Goal: Information Seeking & Learning: Learn about a topic

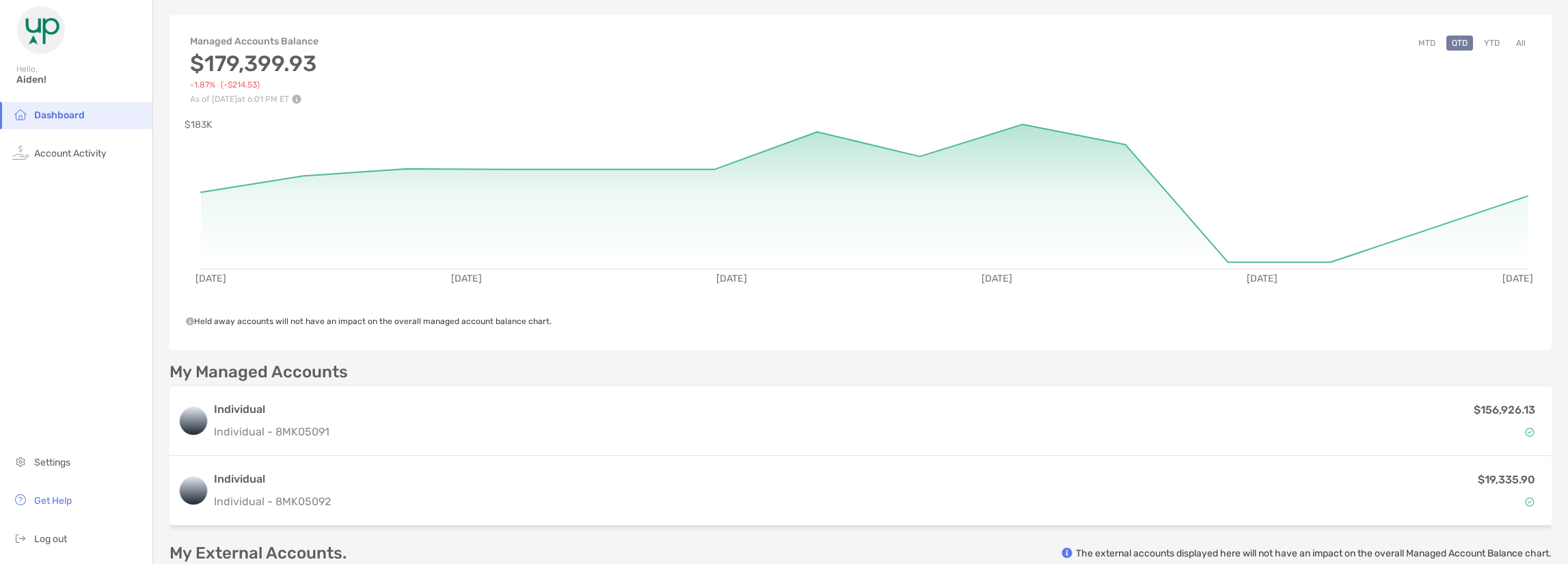
scroll to position [273, 0]
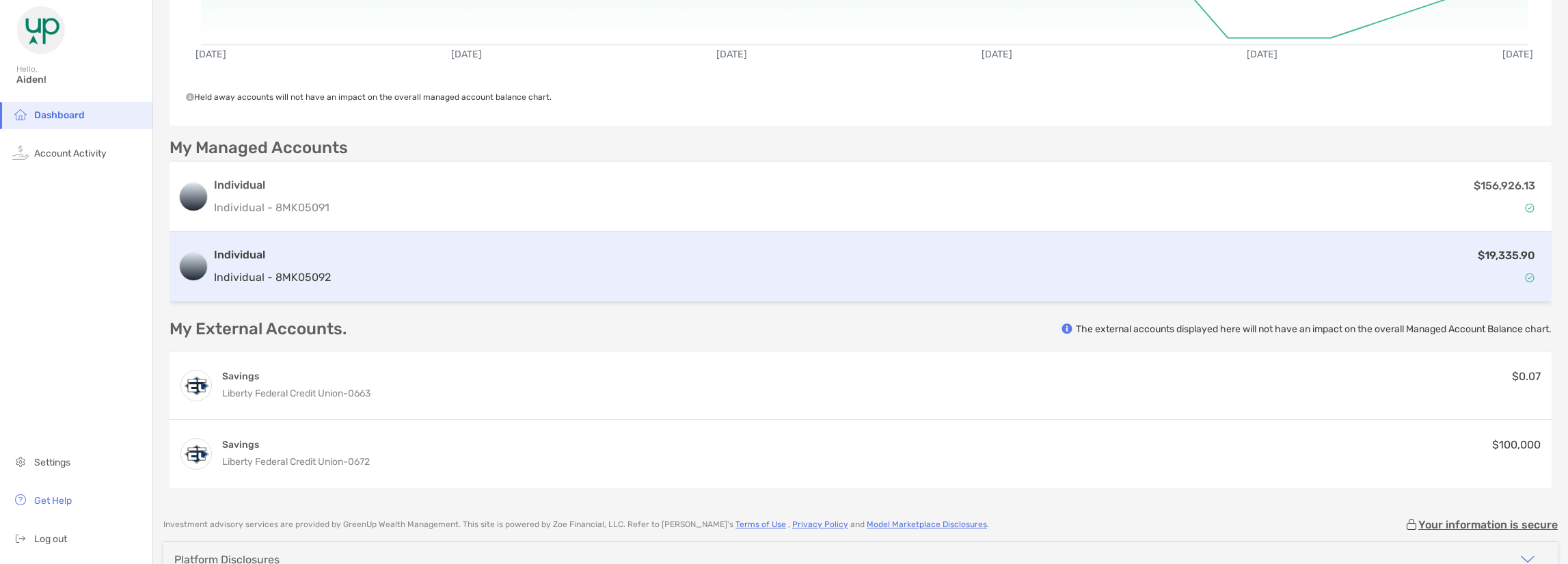
click at [1450, 261] on div "$19,335.90" at bounding box center [940, 267] width 1208 height 40
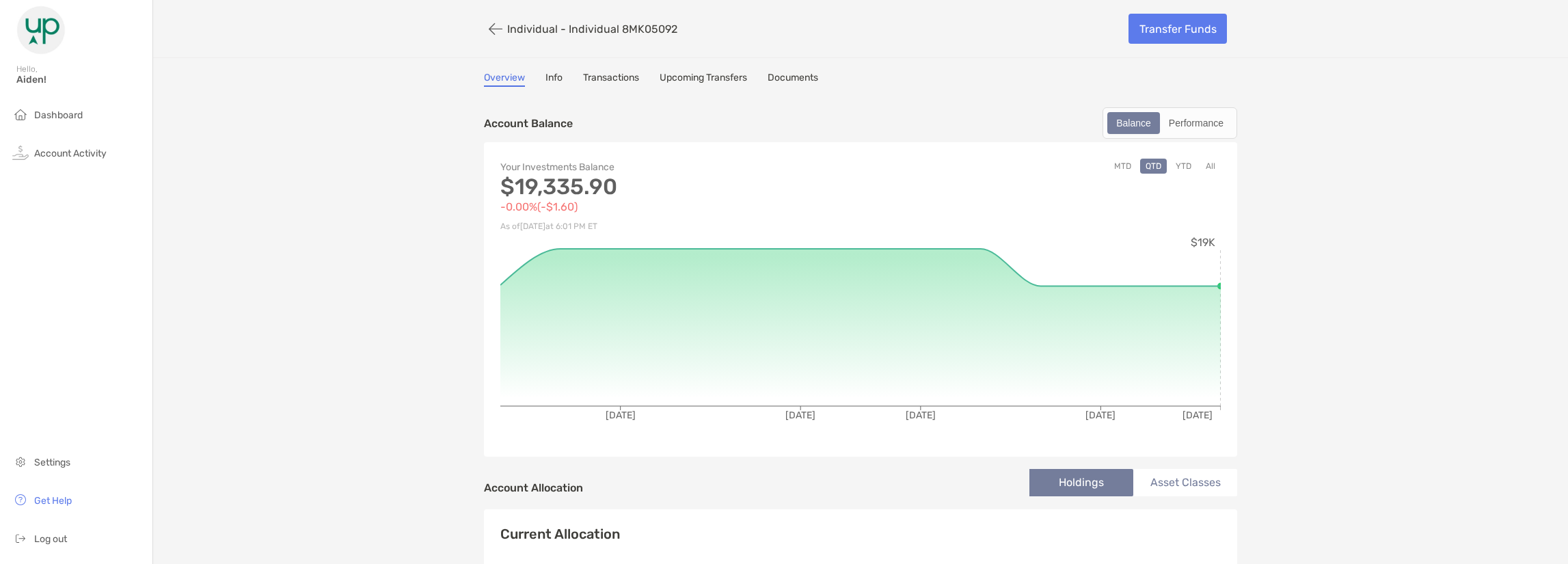
click at [527, 73] on div "Overview Info Transactions Upcoming Transfers Documents" at bounding box center [860, 79] width 753 height 15
click at [542, 78] on div "Overview Info Transactions Upcoming Transfers Documents" at bounding box center [860, 79] width 753 height 15
click at [546, 78] on link "Info" at bounding box center [554, 79] width 17 height 15
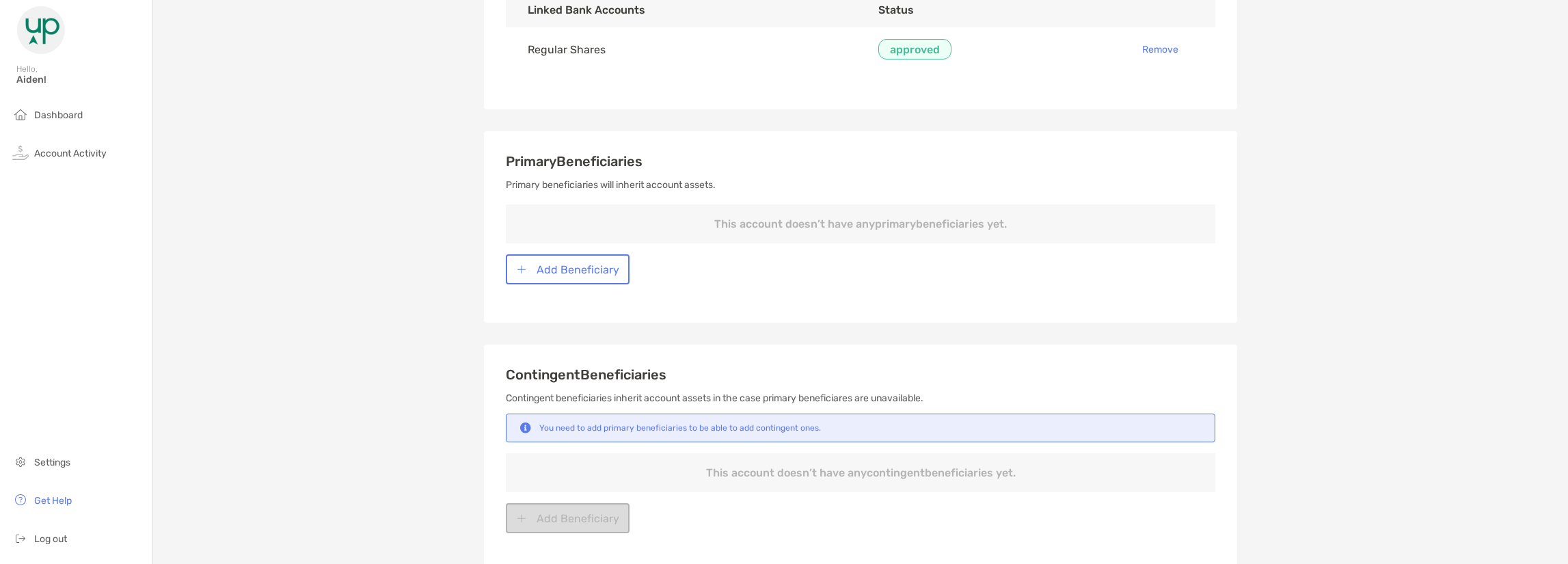
scroll to position [410, 0]
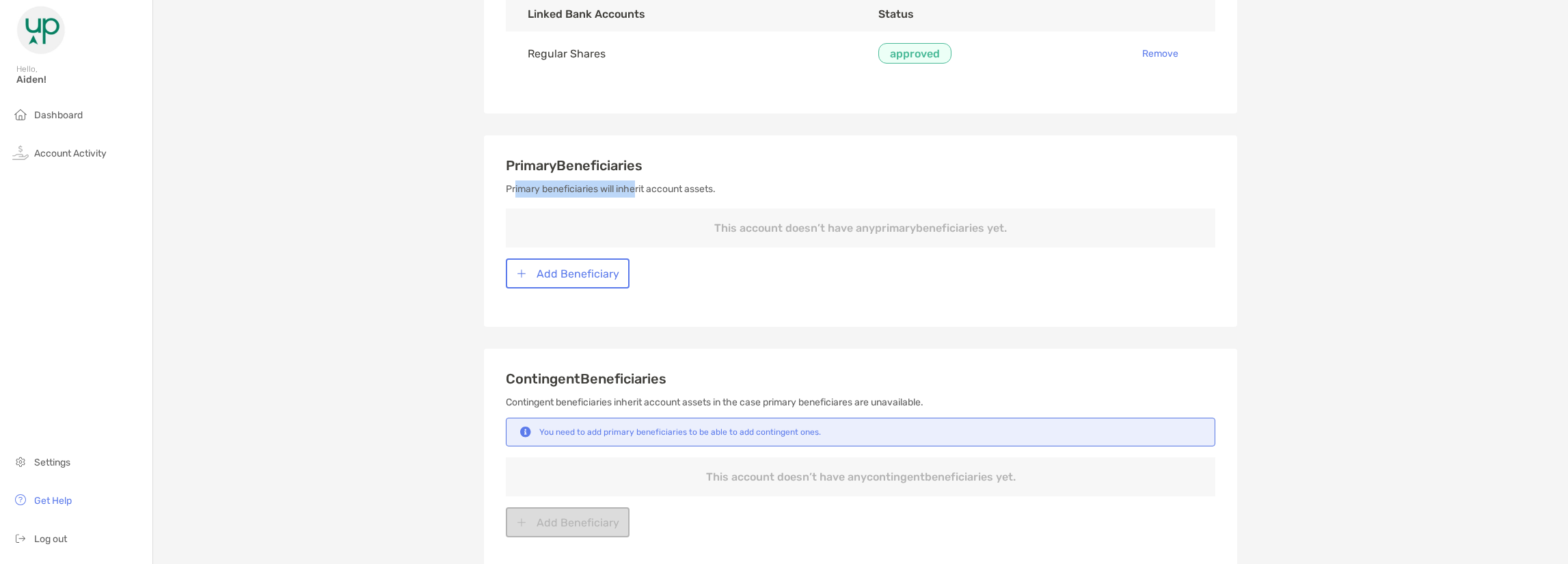
drag, startPoint x: 508, startPoint y: 189, endPoint x: 634, endPoint y: 194, distance: 126.1
click at [634, 194] on p "Primary beneficiaries will inherit account assets." at bounding box center [861, 189] width 710 height 17
click at [672, 226] on p "This account doesn’t have any primary beneficiaries yet." at bounding box center [861, 227] width 710 height 39
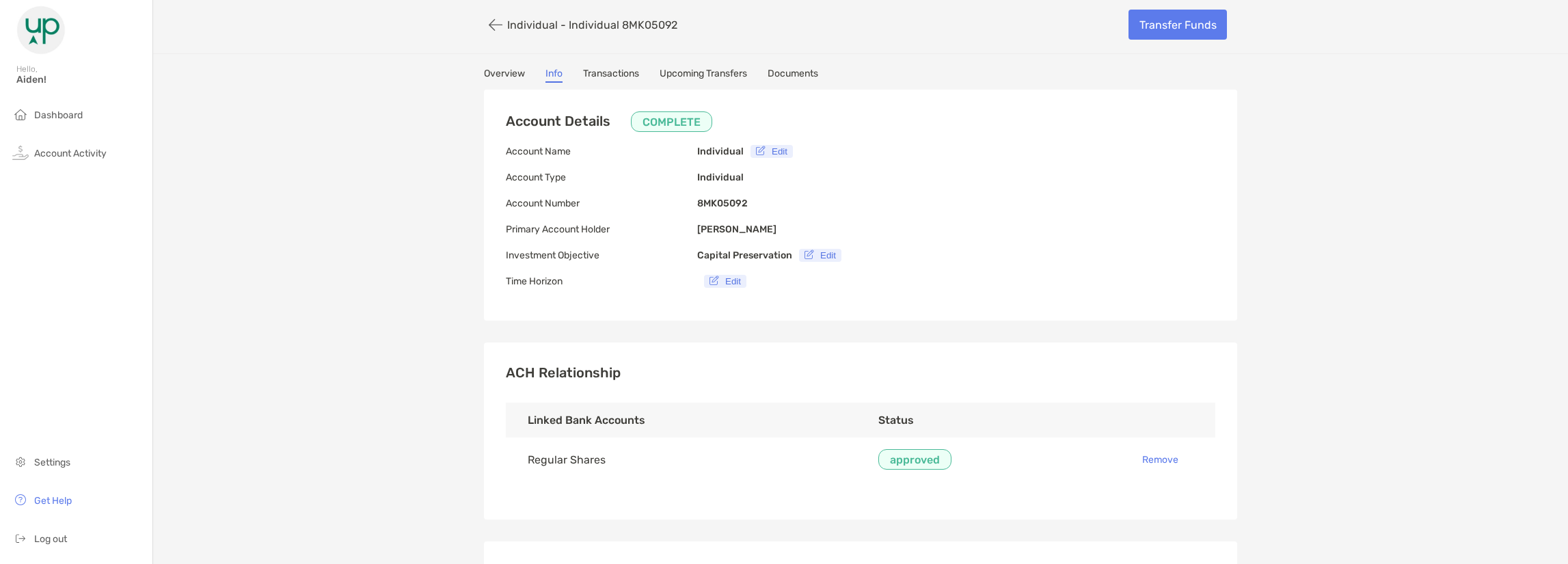
scroll to position [0, 0]
click at [488, 36] on button "button" at bounding box center [495, 29] width 23 height 25
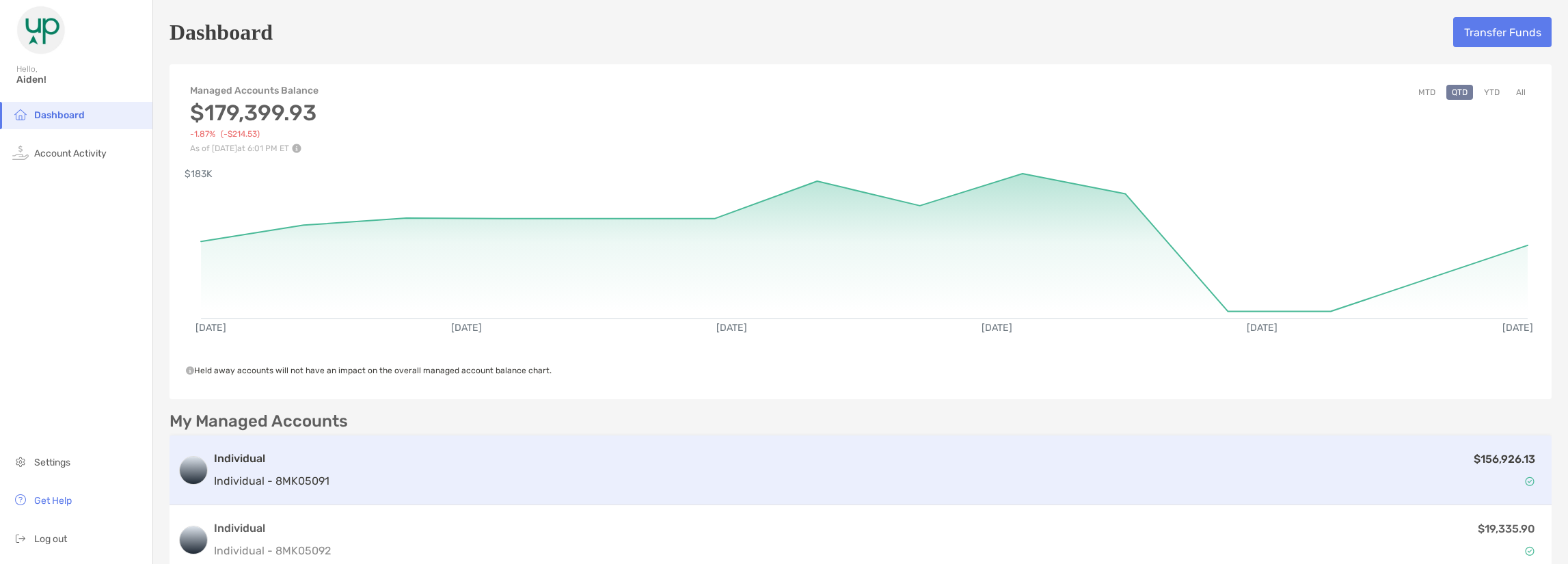
click at [1360, 483] on div "$156,926.13" at bounding box center [939, 471] width 1208 height 40
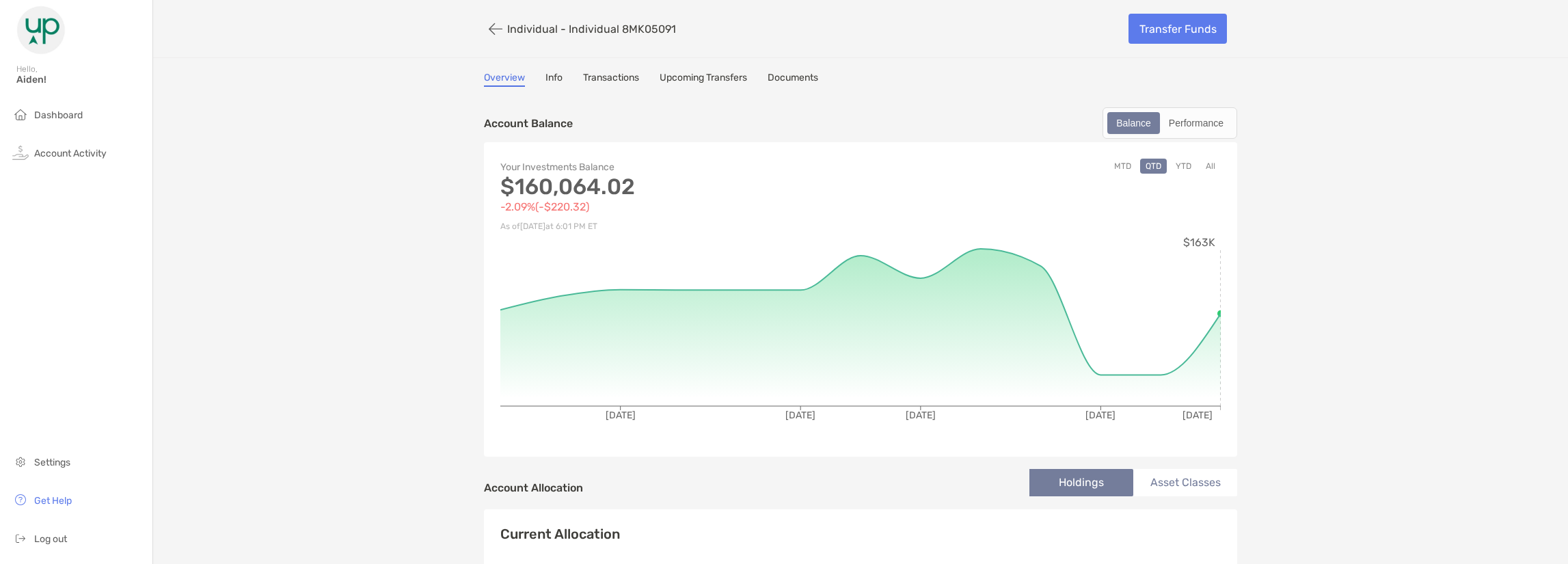
click at [1201, 170] on button "All" at bounding box center [1211, 166] width 21 height 15
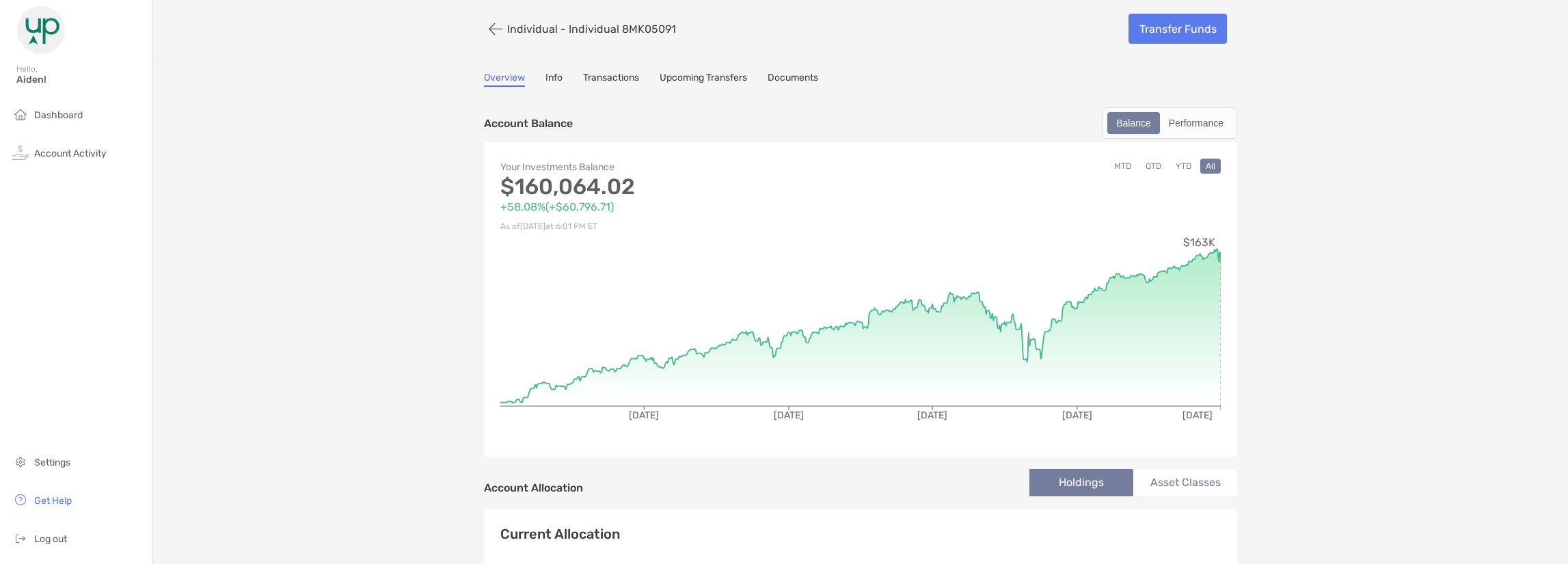
drag, startPoint x: 1443, startPoint y: 294, endPoint x: 1383, endPoint y: 341, distance: 76.2
drag, startPoint x: 1383, startPoint y: 341, endPoint x: 181, endPoint y: 405, distance: 1203.7
